Goal: Task Accomplishment & Management: Use online tool/utility

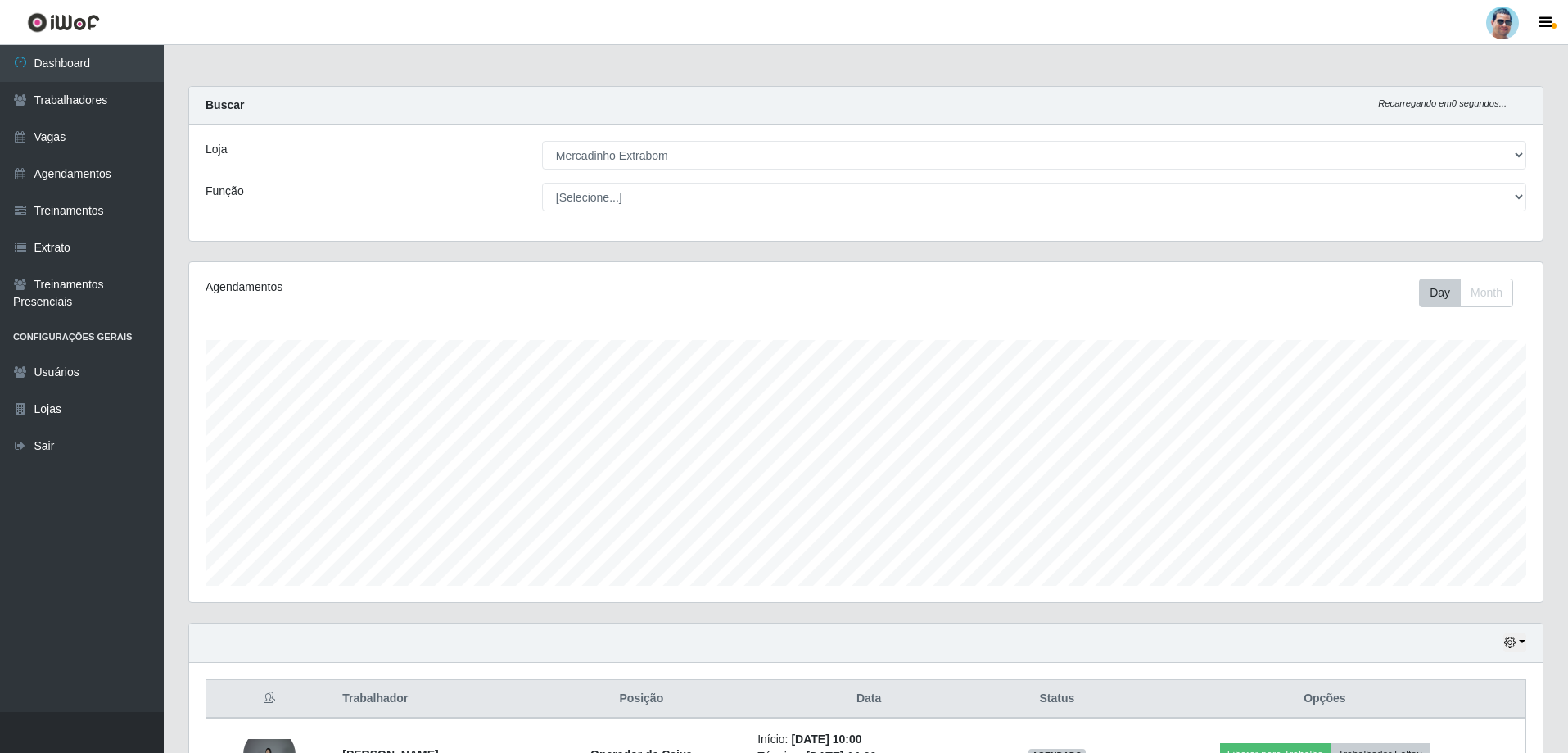
select select "175"
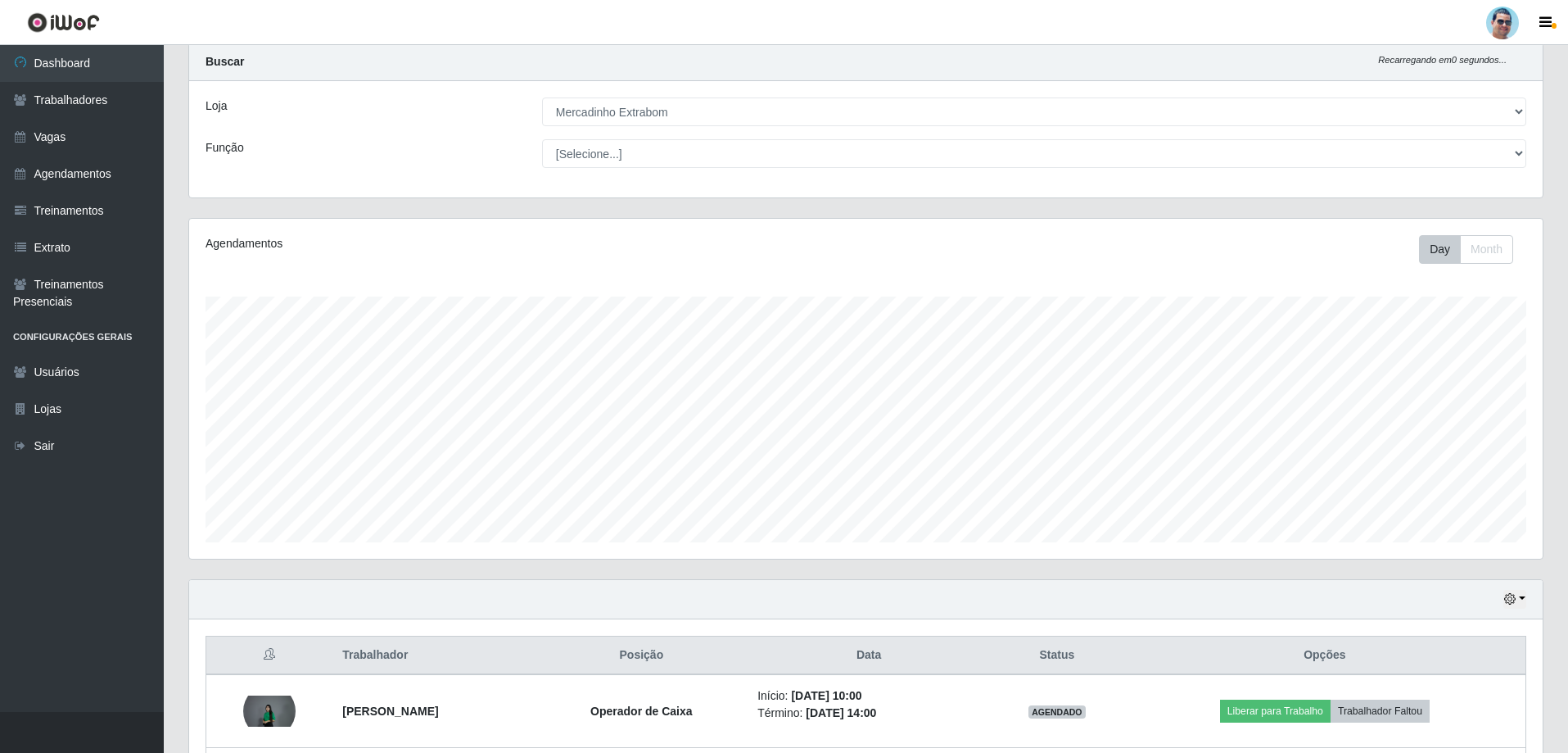
scroll to position [340, 1353]
drag, startPoint x: 0, startPoint y: 0, endPoint x: 1505, endPoint y: 223, distance: 1521.4
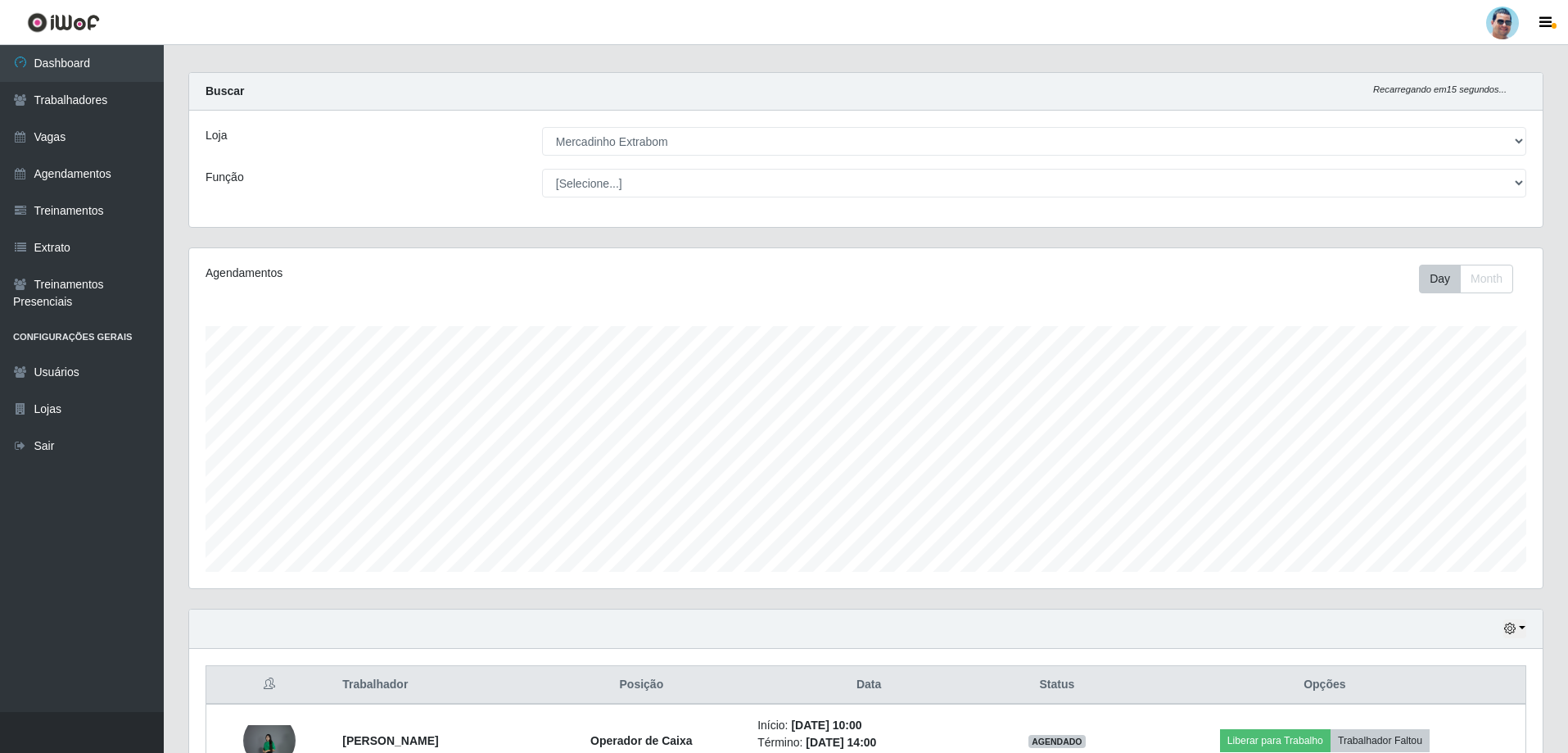
scroll to position [0, 0]
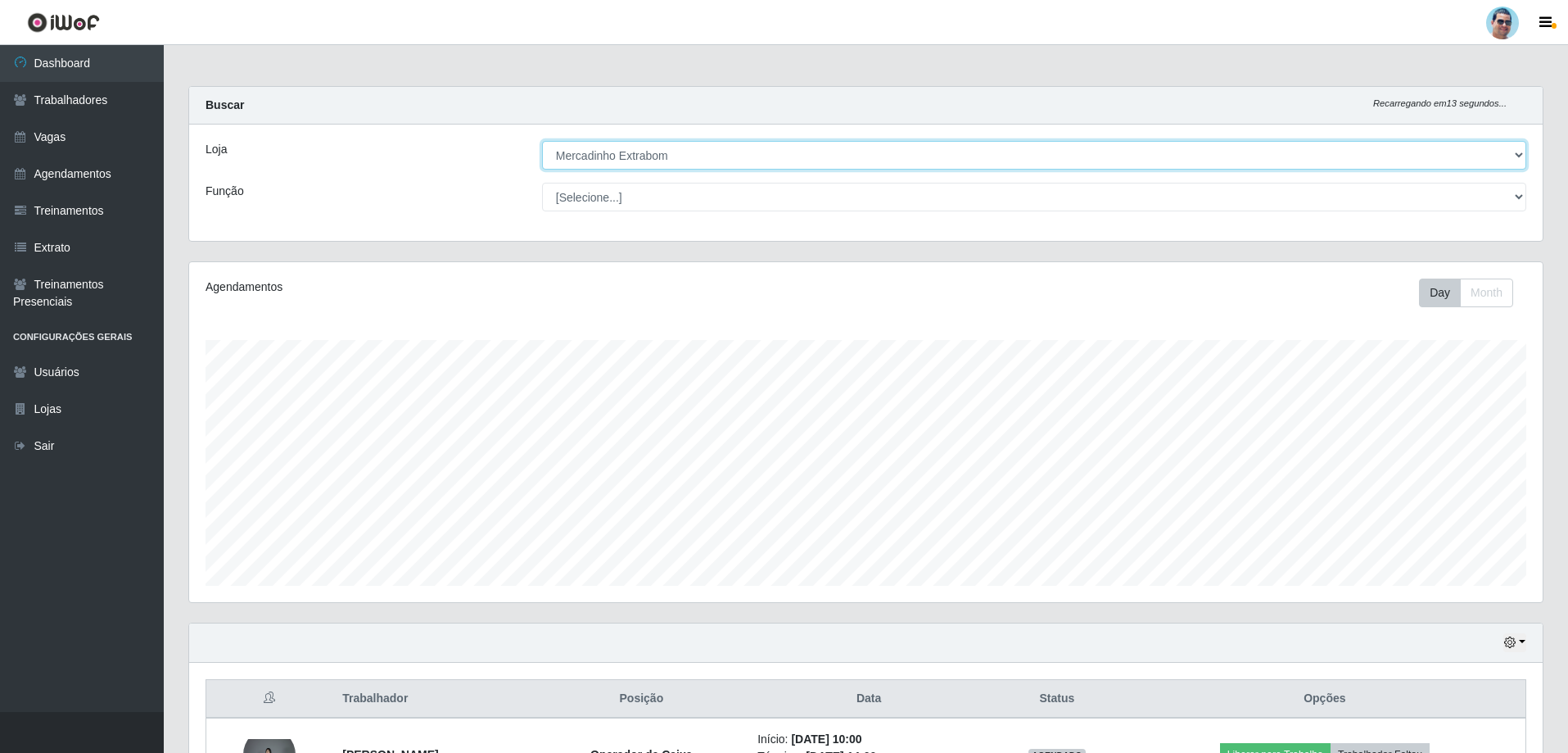
drag, startPoint x: 1505, startPoint y: 223, endPoint x: 1479, endPoint y: 171, distance: 58.1
click at [1479, 171] on div "Loja [Selecione...] Mercadinho Extrabom Função [Selecione...] ASG ASG + ASG ++ …" at bounding box center [865, 183] width 1353 height 116
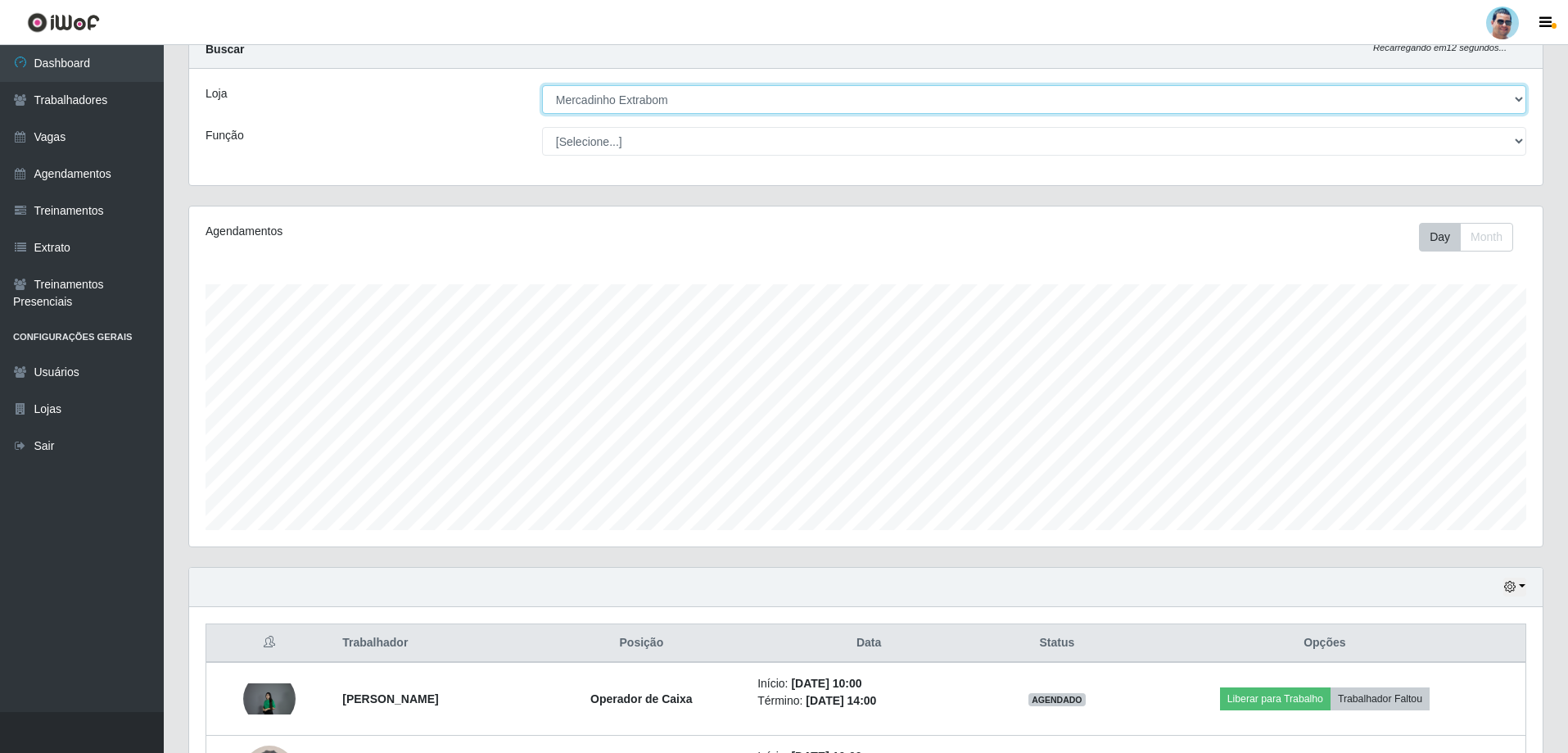
scroll to position [82, 0]
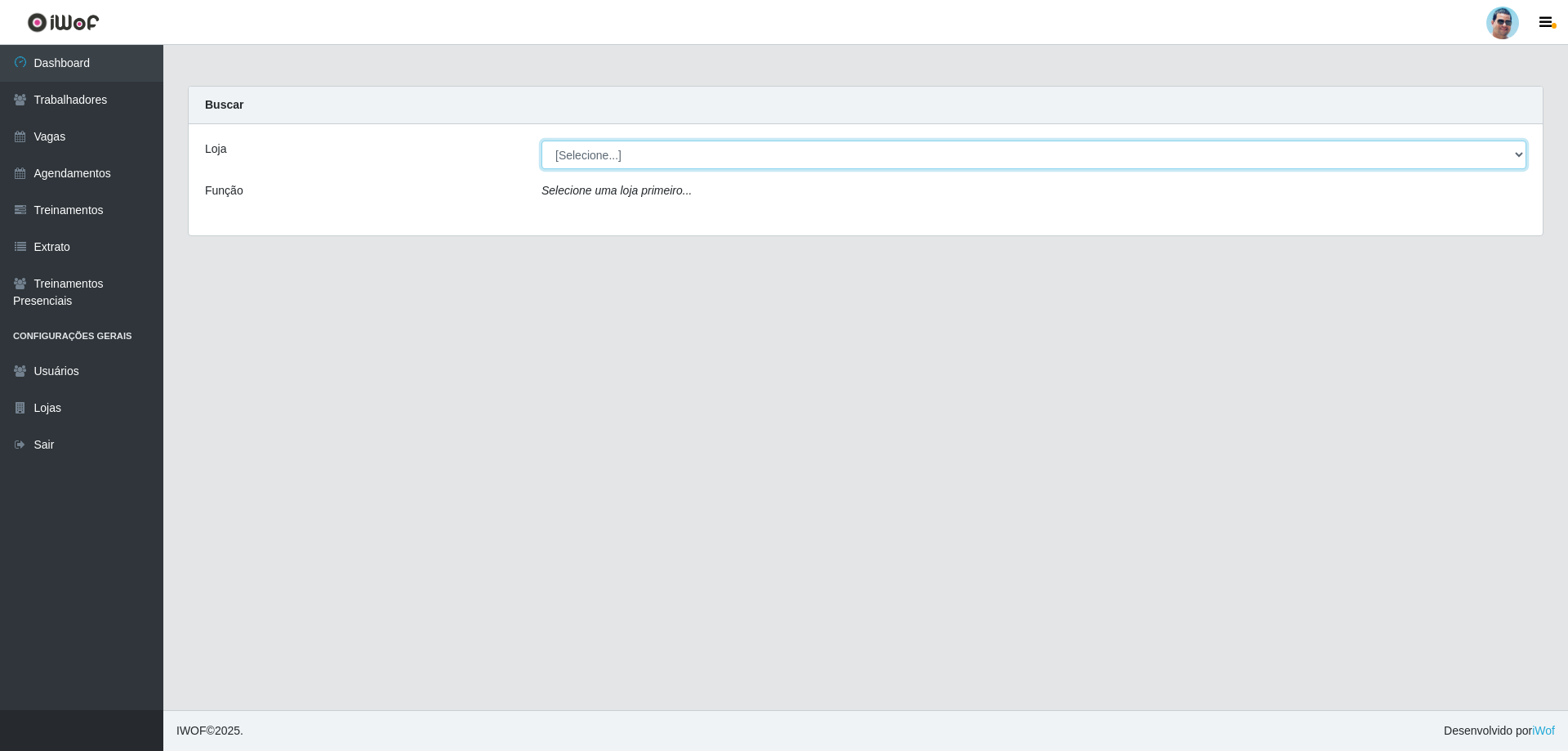
click at [769, 148] on select "[Selecione...] Mercadinho Extrabom" at bounding box center [1034, 155] width 986 height 29
select select "175"
click at [542, 141] on select "[Selecione...] Mercadinho Extrabom" at bounding box center [1034, 155] width 986 height 29
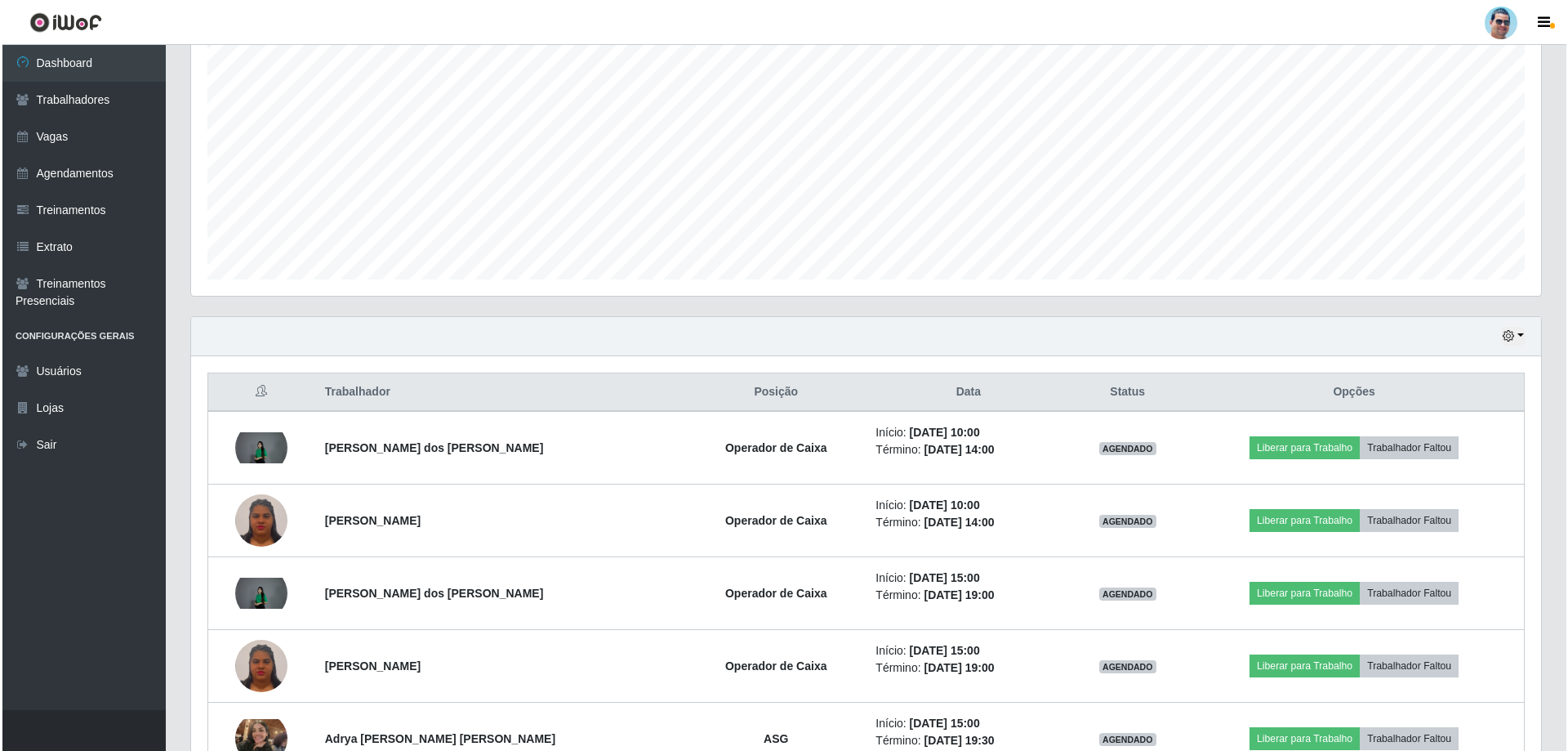
scroll to position [407, 0]
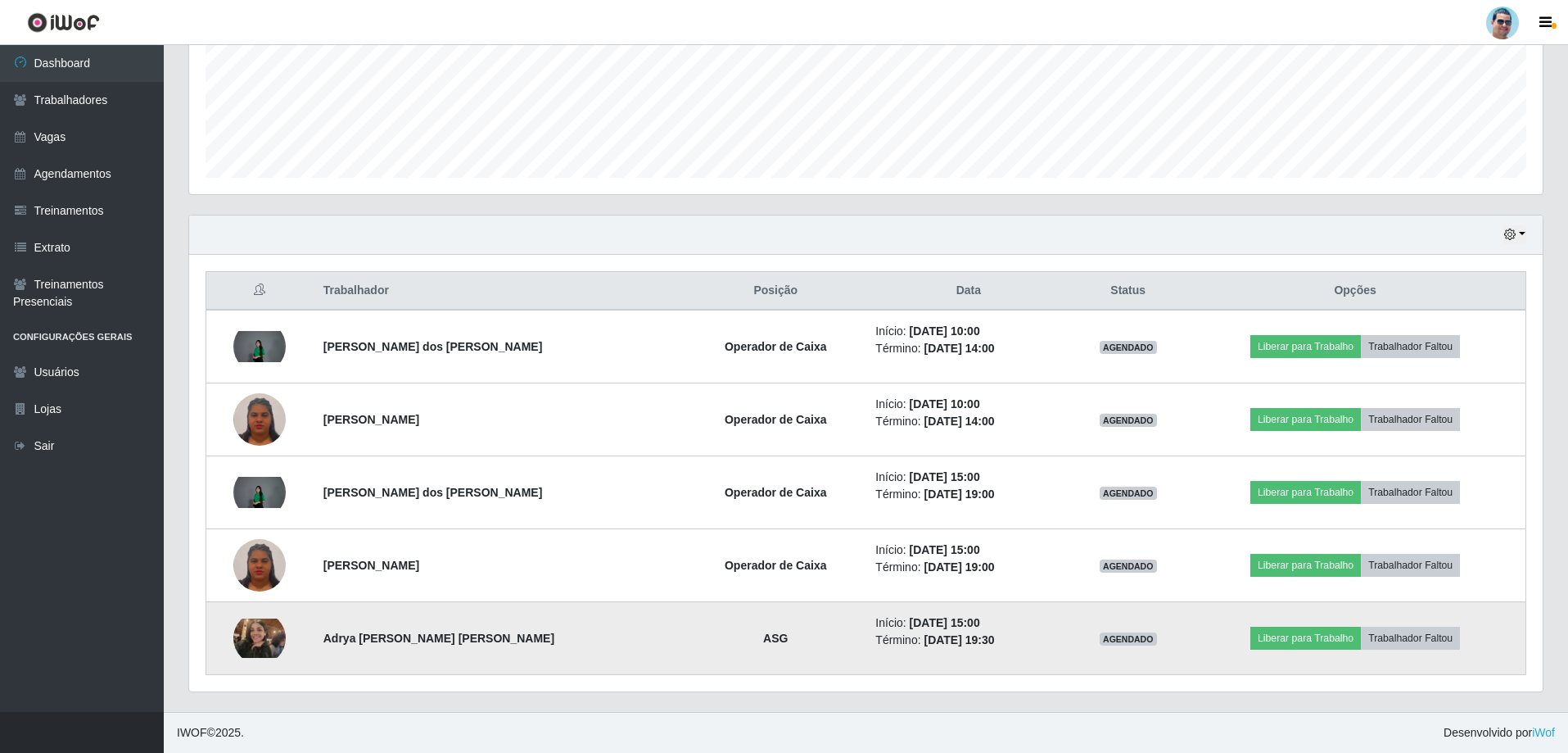
click at [232, 630] on td at bounding box center [260, 638] width 107 height 73
click at [248, 631] on img at bounding box center [259, 638] width 53 height 40
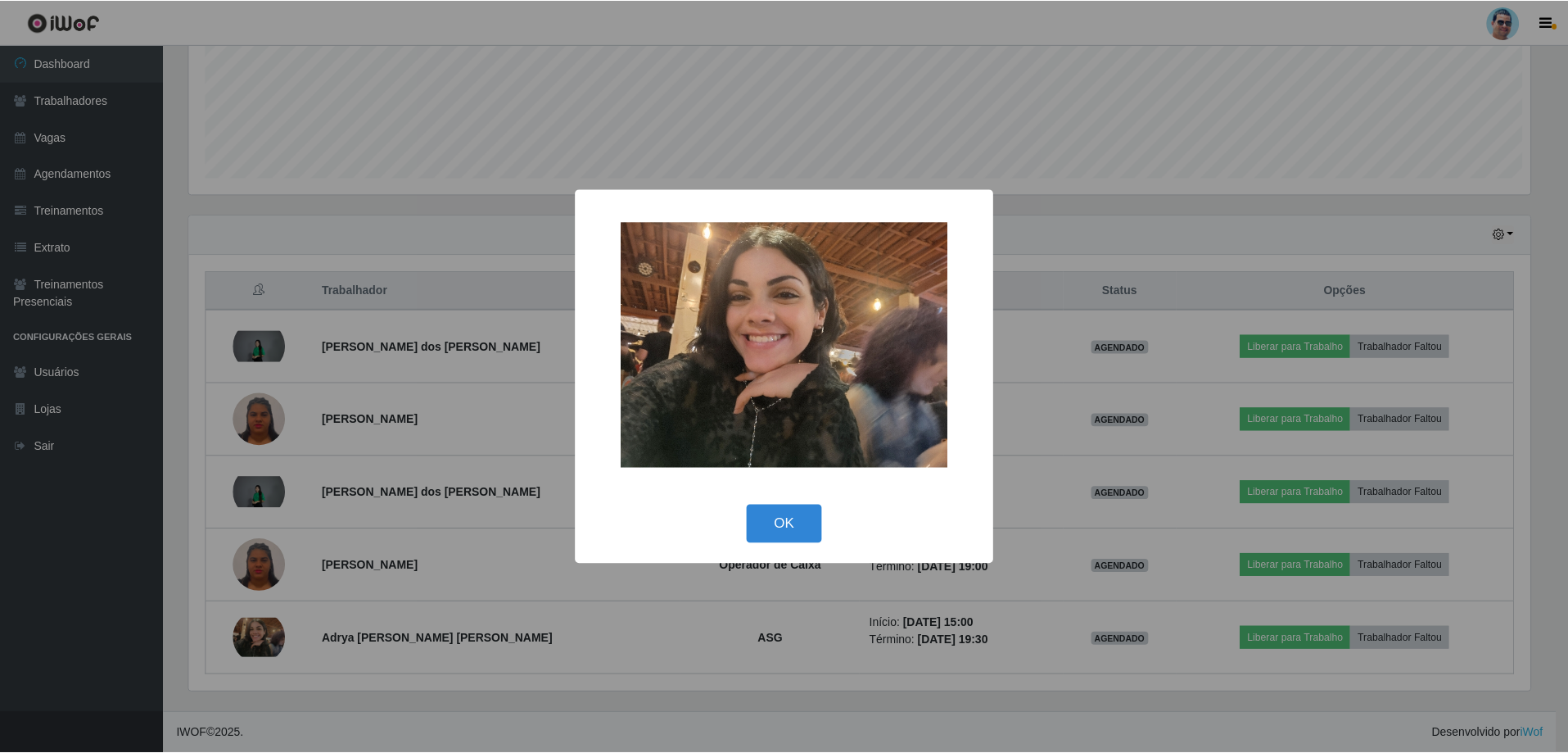
scroll to position [340, 1345]
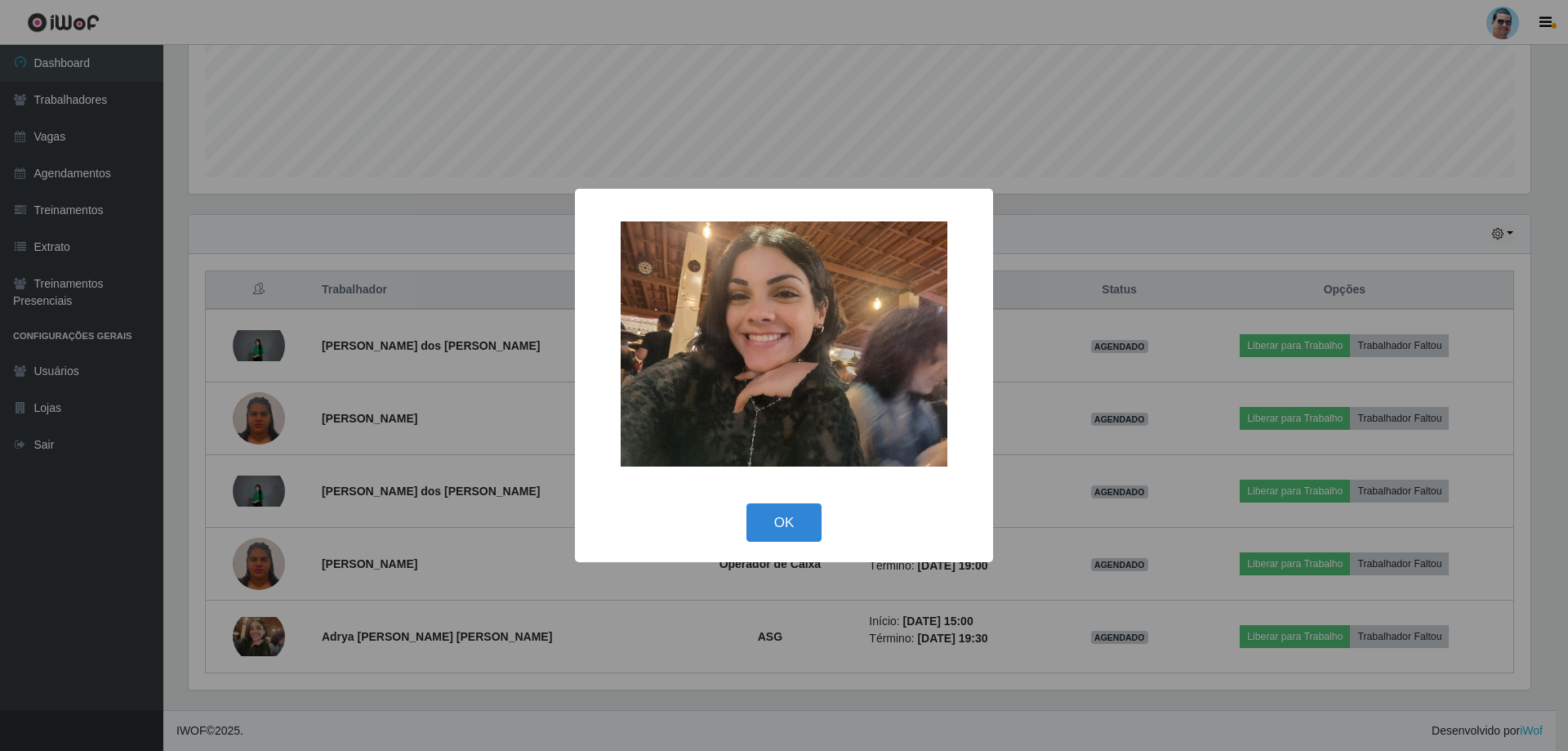
click at [250, 637] on div "× OK Cancel" at bounding box center [784, 376] width 1568 height 751
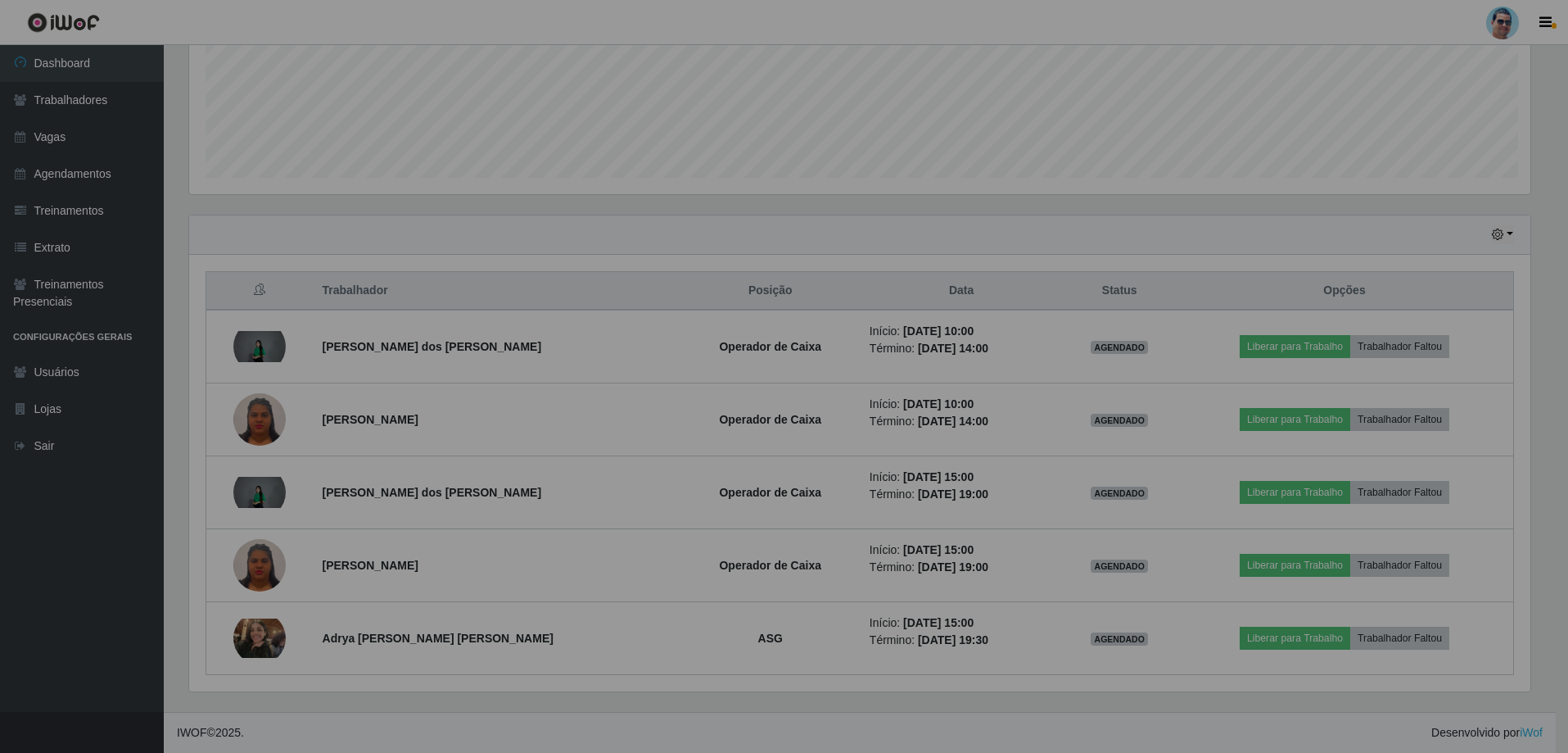
scroll to position [340, 1353]
